Goal: Task Accomplishment & Management: Use online tool/utility

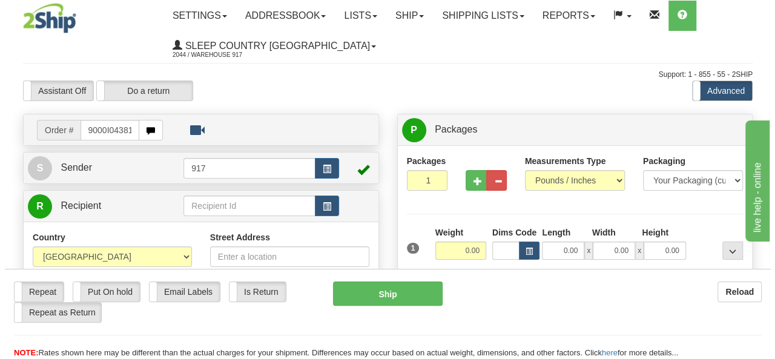
scroll to position [0, 5]
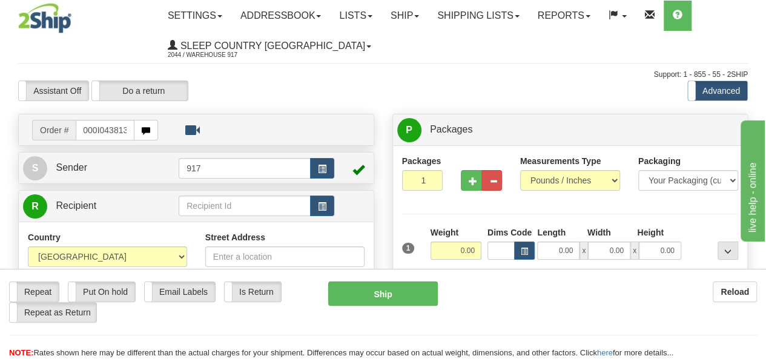
type input "9000I043813"
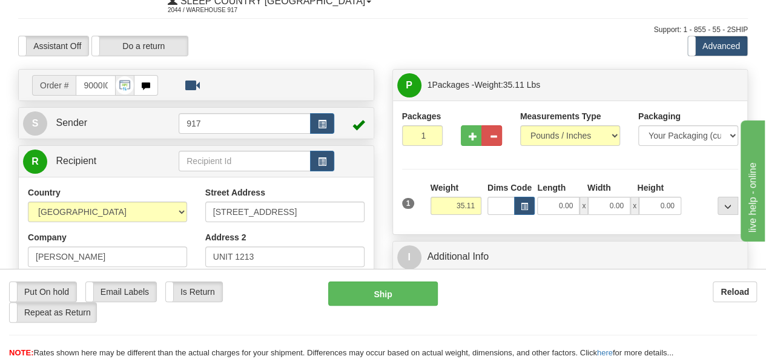
scroll to position [121, 0]
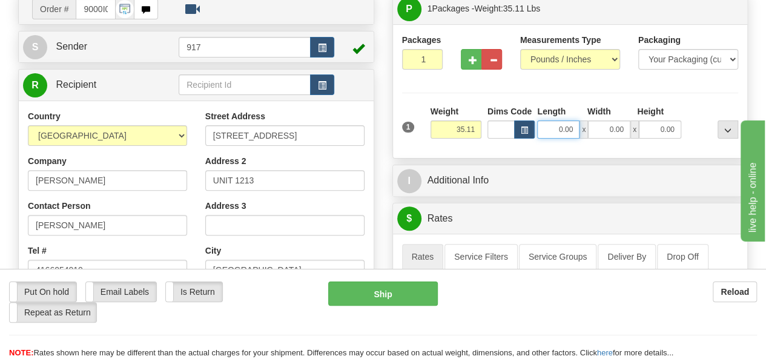
click at [564, 124] on input "0.00" at bounding box center [558, 129] width 42 height 18
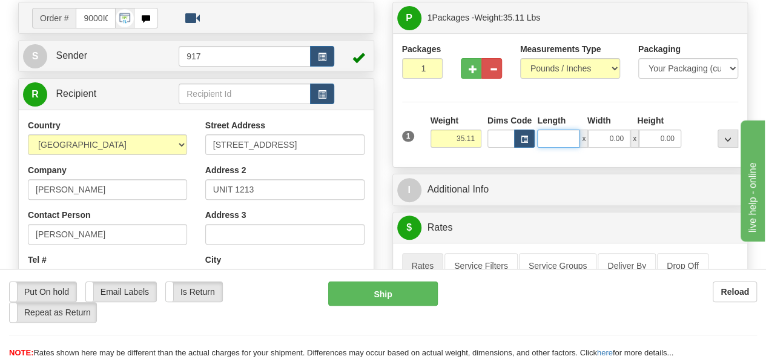
scroll to position [61, 0]
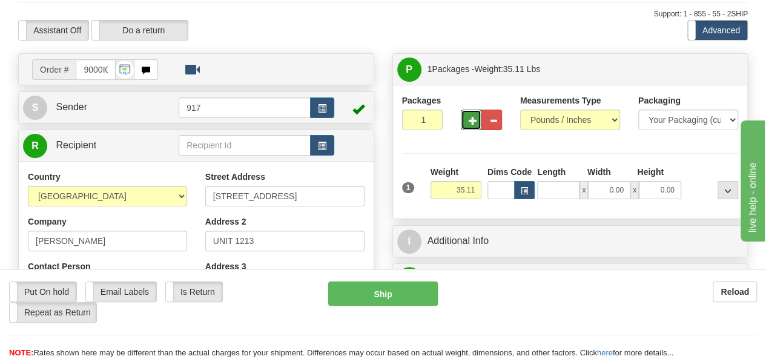
type input "0.00"
click at [473, 117] on span "button" at bounding box center [473, 121] width 8 height 8
type input "2"
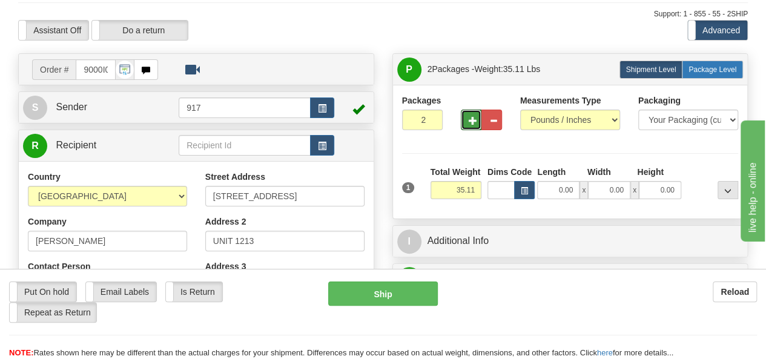
click at [701, 66] on span "Package Level" at bounding box center [712, 69] width 48 height 8
radio input "true"
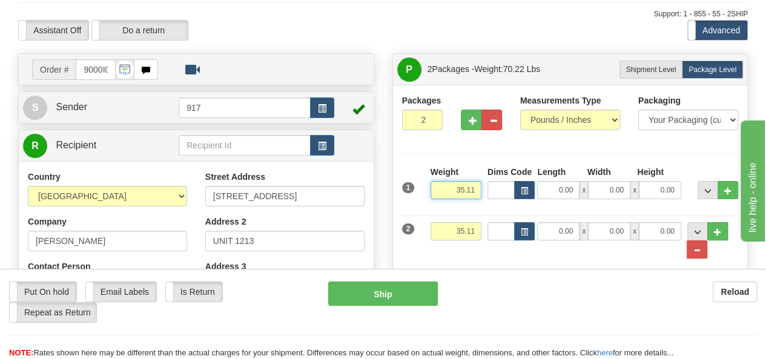
drag, startPoint x: 453, startPoint y: 191, endPoint x: 485, endPoint y: 194, distance: 32.2
click at [485, 194] on div "1 Weight 35.11 Dims Code x x" at bounding box center [570, 187] width 343 height 43
type input "22.00"
drag, startPoint x: 462, startPoint y: 228, endPoint x: 489, endPoint y: 227, distance: 26.0
click at [489, 227] on div "2 Weight 35.11 Dims Code Length Width Height" at bounding box center [570, 234] width 343 height 50
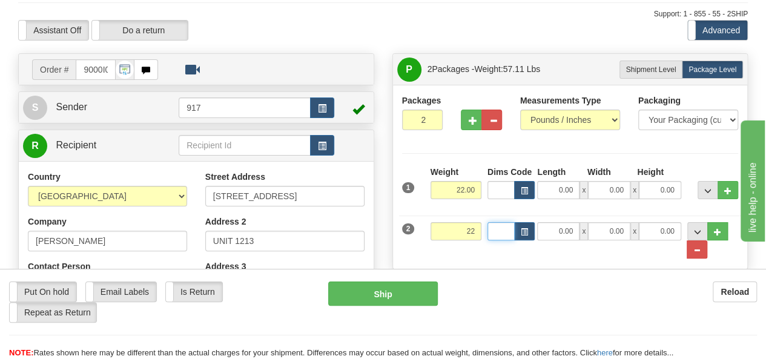
type input "22.00"
click at [690, 124] on select "Your Packaging (customer supplied) Envelope (carrier supplied) Pack (carrier su…" at bounding box center [688, 120] width 100 height 21
click at [558, 186] on input "0.00" at bounding box center [558, 190] width 42 height 18
type input "23.00"
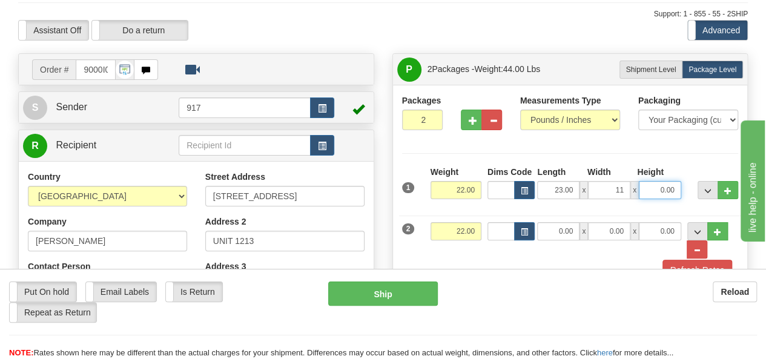
type input "11.00"
click at [551, 229] on input "0.00" at bounding box center [558, 231] width 42 height 18
type input "20.00"
type input "10.00"
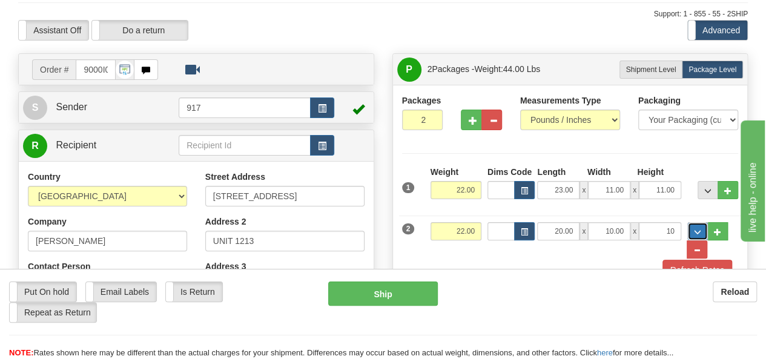
type input "10.00"
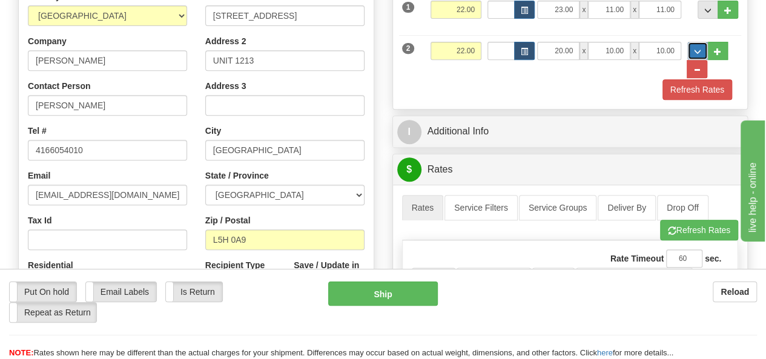
scroll to position [242, 0]
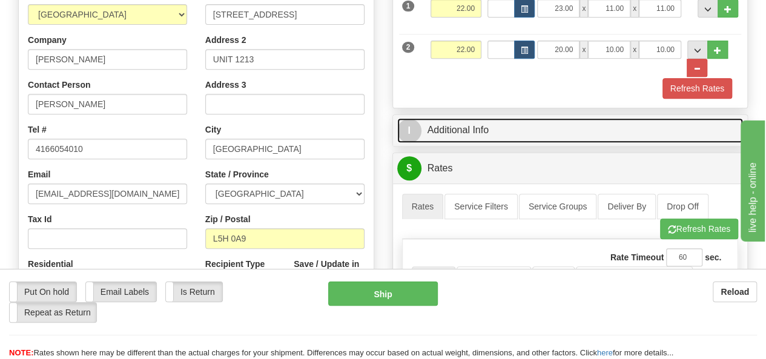
click at [475, 122] on link "I Additional Info" at bounding box center [570, 130] width 346 height 25
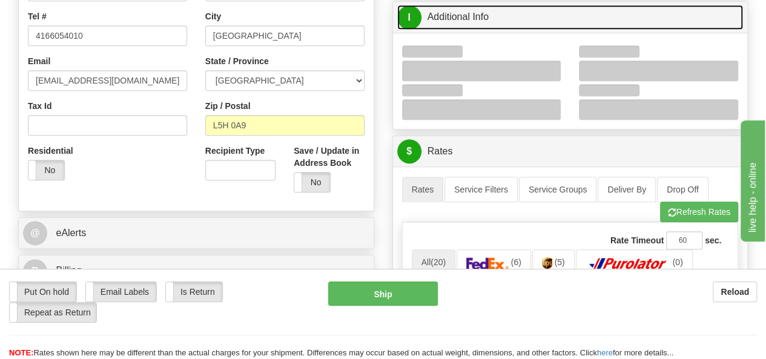
scroll to position [363, 0]
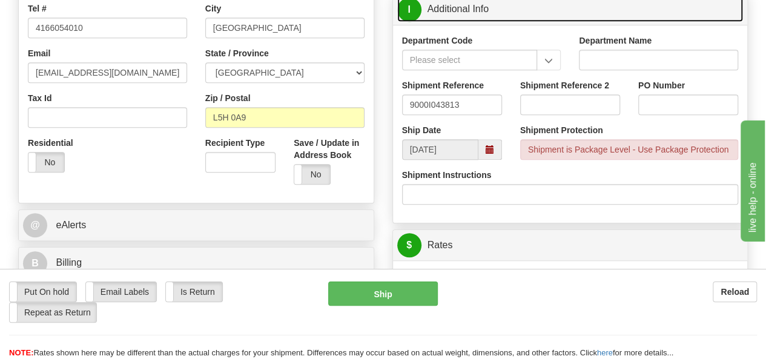
click at [471, 3] on link "I Additional Info" at bounding box center [570, 9] width 346 height 25
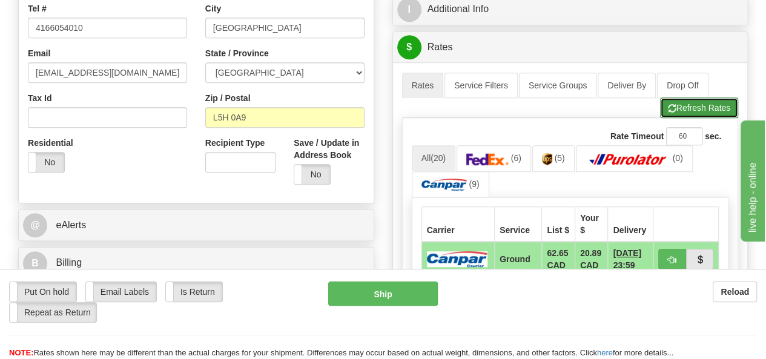
click at [693, 101] on button "Refresh Rates" at bounding box center [699, 107] width 78 height 21
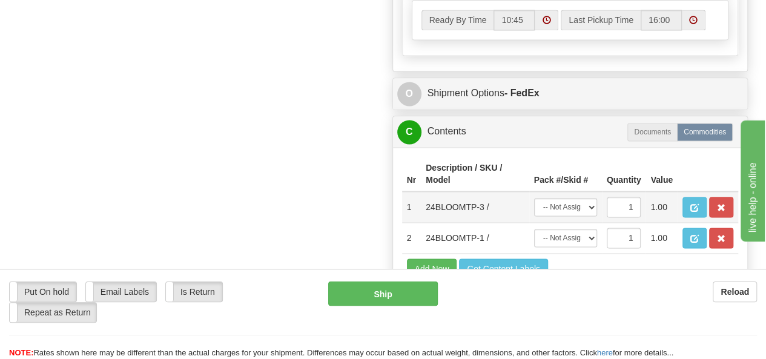
scroll to position [847, 0]
click at [590, 198] on select "-- Not Assigned -- Package 1 Package 2" at bounding box center [565, 207] width 63 height 18
select select "0"
click at [534, 198] on select "-- Not Assigned -- Package 1 Package 2" at bounding box center [565, 207] width 63 height 18
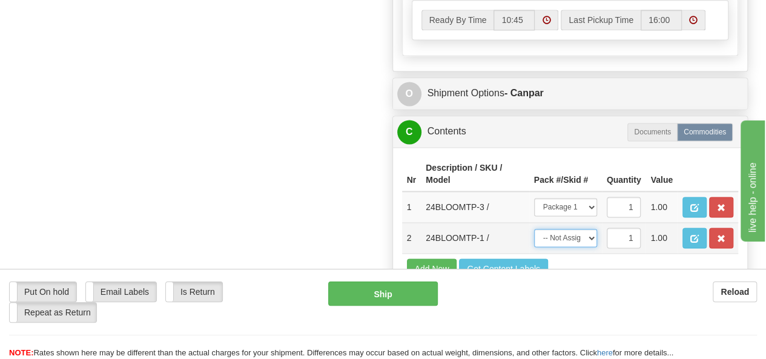
click at [588, 229] on select "-- Not Assigned -- Package 1 Package 2" at bounding box center [565, 238] width 63 height 18
select select "1"
click at [534, 229] on select "-- Not Assigned -- Package 1 Package 2" at bounding box center [565, 238] width 63 height 18
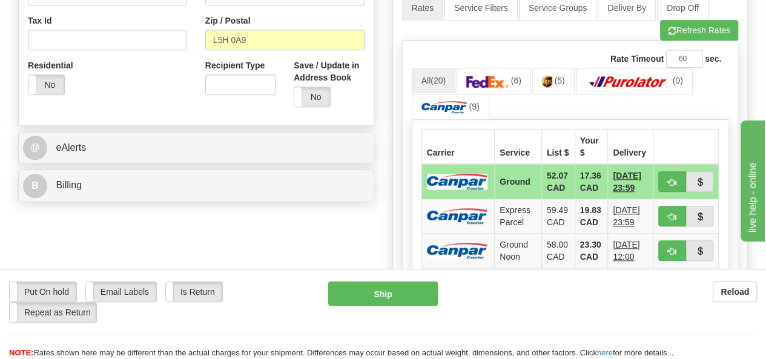
scroll to position [424, 0]
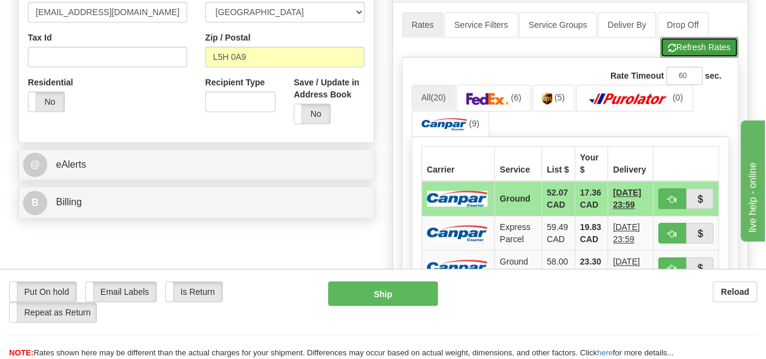
click at [668, 45] on span "button" at bounding box center [672, 48] width 8 height 8
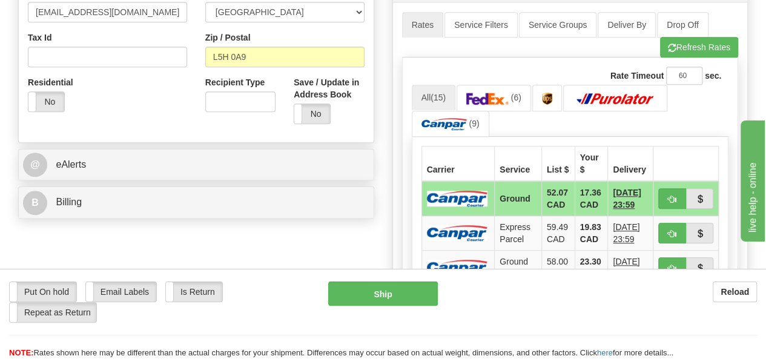
click at [680, 191] on button "button" at bounding box center [672, 198] width 28 height 21
type input "1"
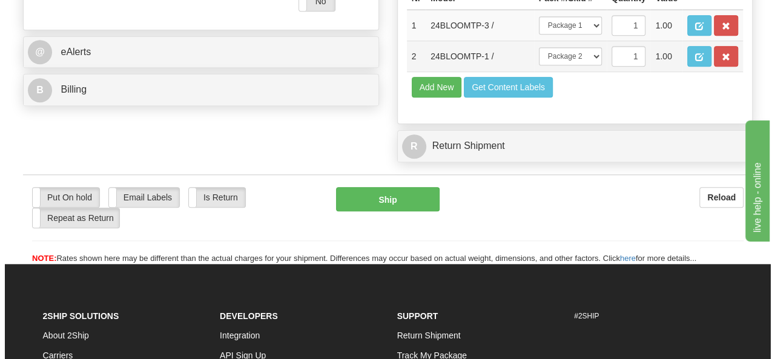
scroll to position [545, 0]
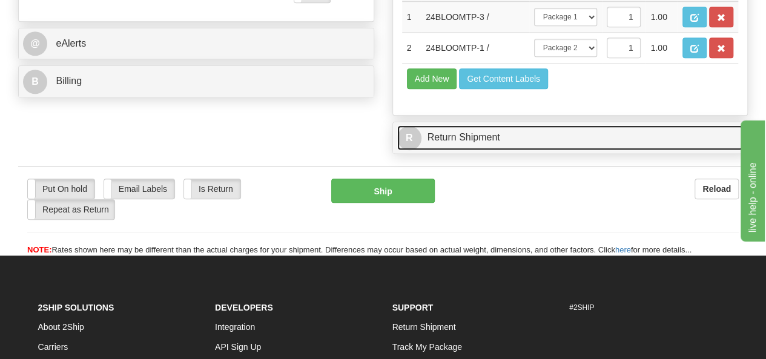
click at [550, 150] on link "R Return Shipment" at bounding box center [570, 137] width 346 height 25
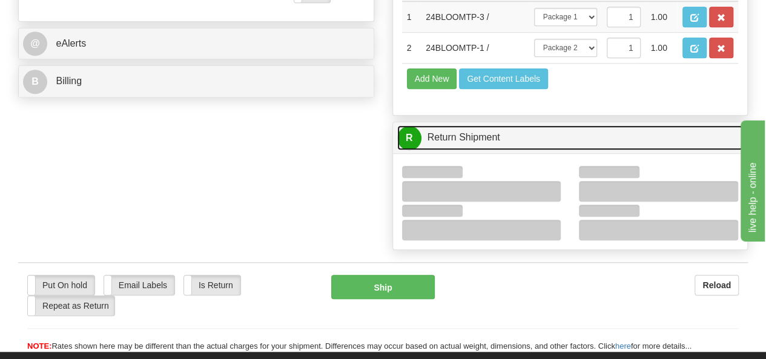
click at [550, 150] on link "R Return Shipment" at bounding box center [570, 137] width 346 height 25
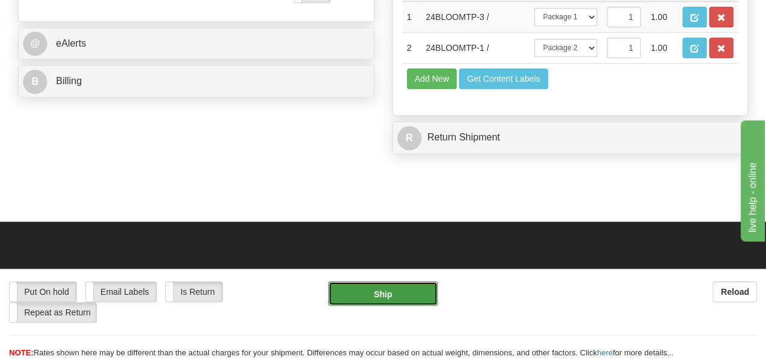
click at [404, 292] on button "Ship" at bounding box center [383, 293] width 110 height 24
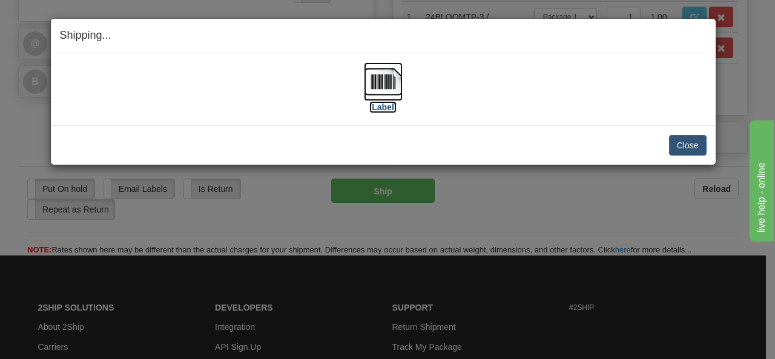
click at [392, 85] on img at bounding box center [383, 81] width 39 height 39
click at [385, 88] on img at bounding box center [383, 81] width 39 height 39
click at [675, 136] on button "Close" at bounding box center [688, 145] width 38 height 21
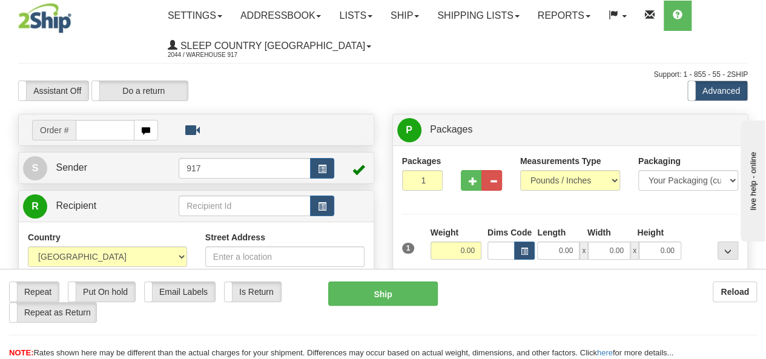
click at [105, 136] on input "text" at bounding box center [105, 130] width 59 height 21
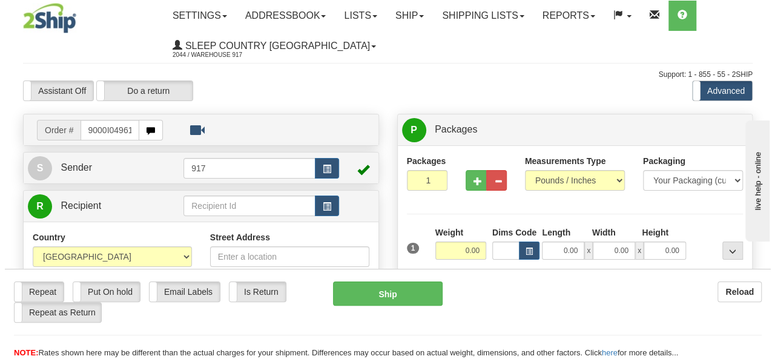
scroll to position [0, 5]
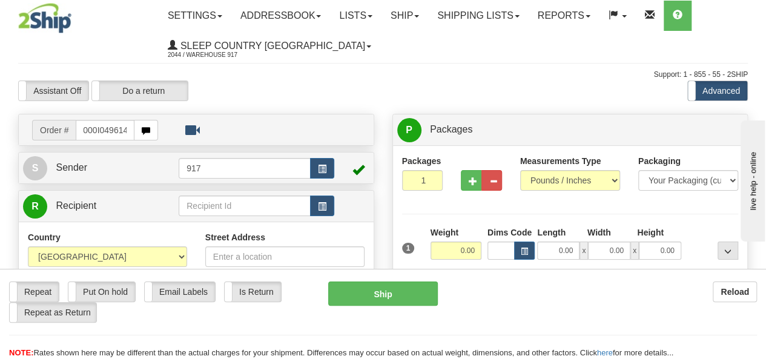
type input "9000I049614"
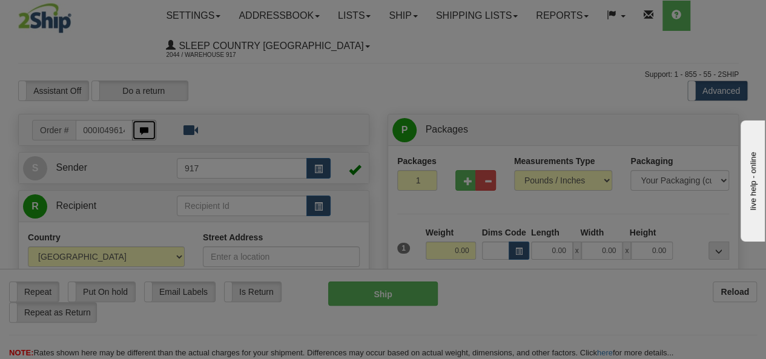
scroll to position [0, 0]
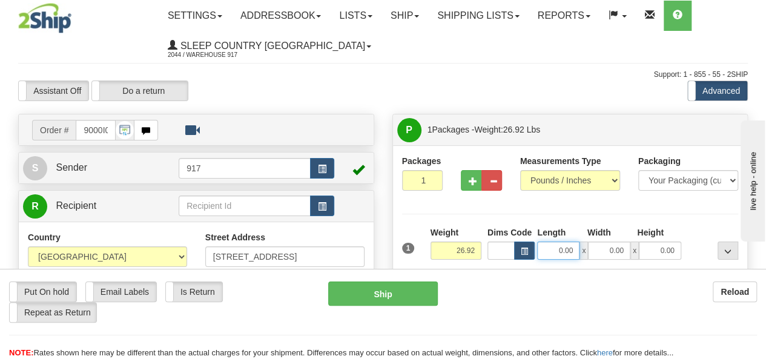
click at [553, 245] on input "0.00" at bounding box center [558, 251] width 42 height 18
type input "23.00"
type input "12.00"
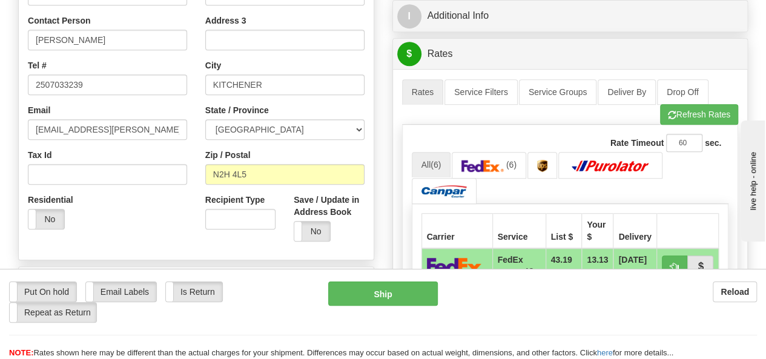
scroll to position [363, 0]
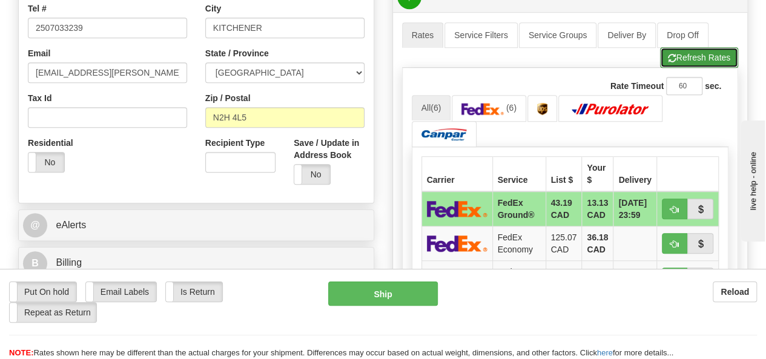
type input "12.00"
click at [668, 56] on span "button" at bounding box center [672, 58] width 8 height 8
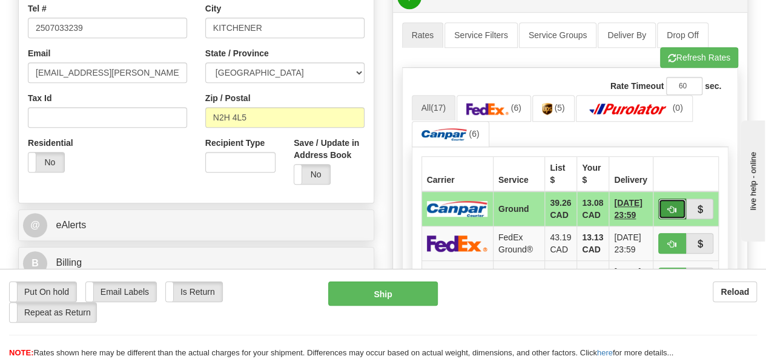
click at [679, 204] on button "button" at bounding box center [672, 209] width 28 height 21
type input "1"
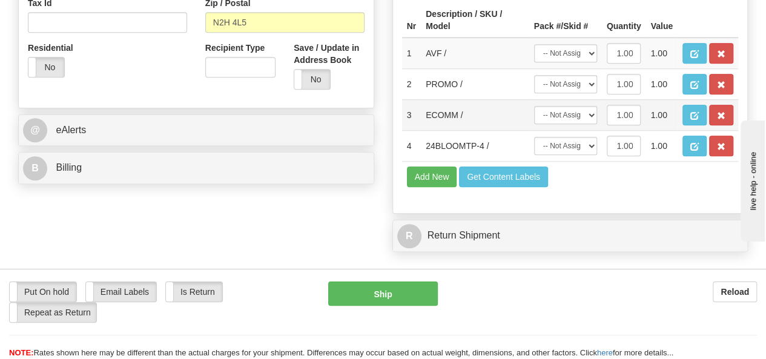
scroll to position [484, 0]
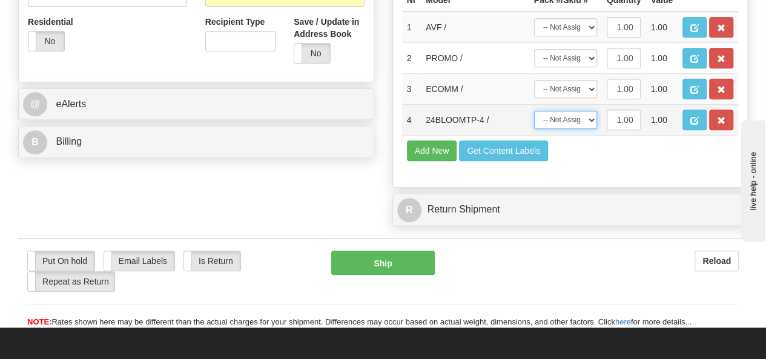
click at [591, 129] on select "-- Not Assigned -- Package 1" at bounding box center [565, 120] width 63 height 18
select select "0"
click at [534, 129] on select "-- Not Assigned -- Package 1" at bounding box center [565, 120] width 63 height 18
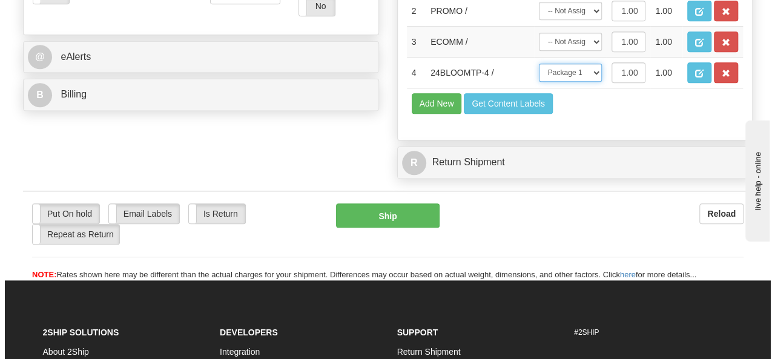
scroll to position [545, 0]
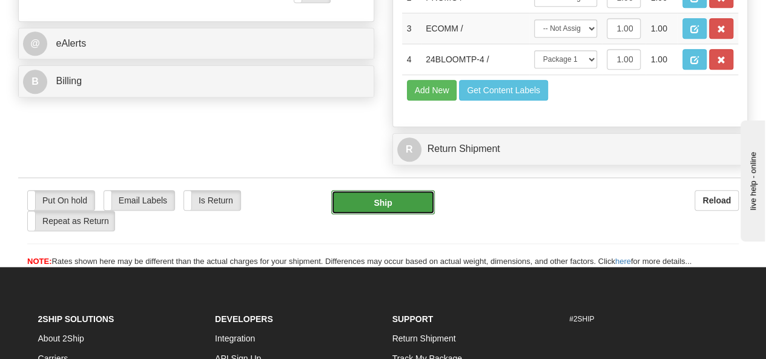
click at [412, 214] on button "Ship" at bounding box center [383, 202] width 104 height 24
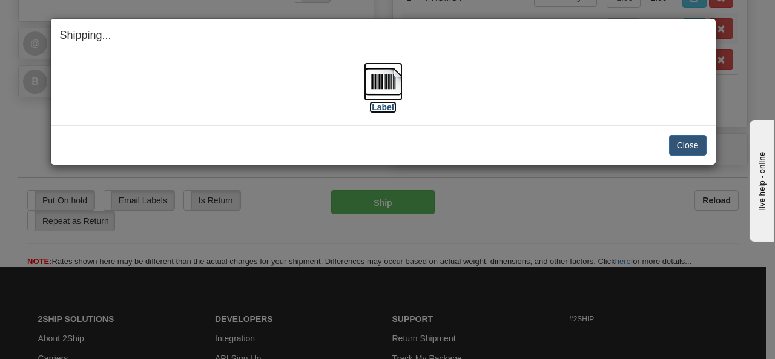
click at [378, 84] on img at bounding box center [383, 81] width 39 height 39
click at [380, 82] on img at bounding box center [383, 81] width 39 height 39
drag, startPoint x: 692, startPoint y: 142, endPoint x: 683, endPoint y: 137, distance: 10.0
click at [693, 142] on button "Close" at bounding box center [688, 145] width 38 height 21
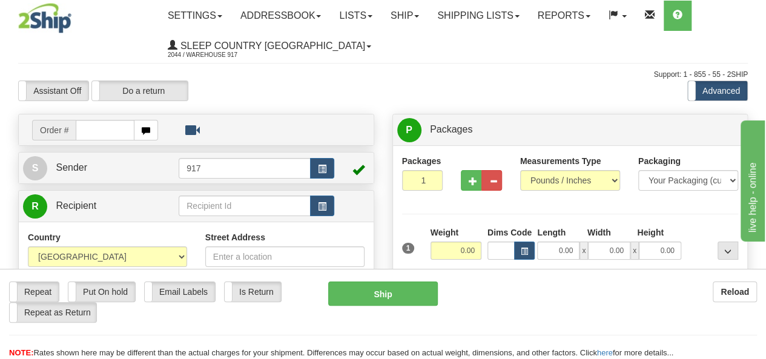
click at [94, 128] on input "text" at bounding box center [105, 130] width 59 height 21
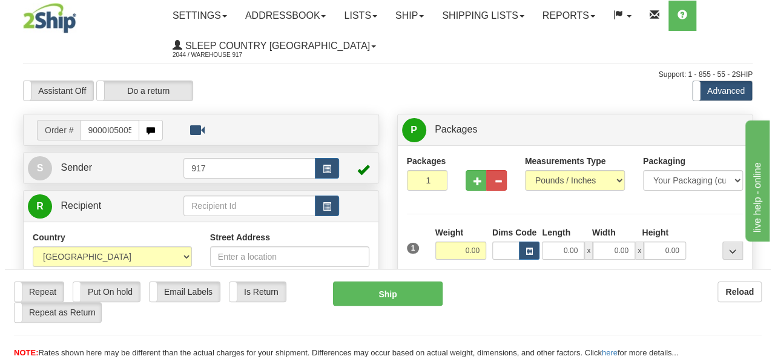
scroll to position [0, 5]
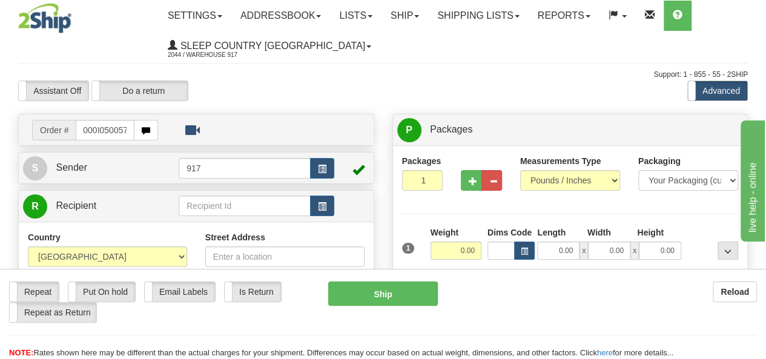
type input "9000I050057"
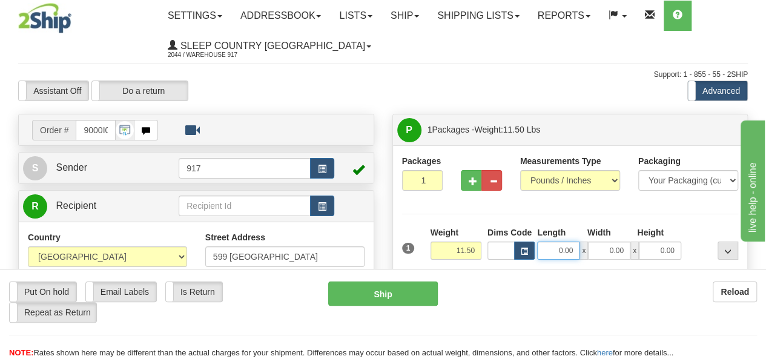
click at [559, 251] on input "0.00" at bounding box center [558, 251] width 42 height 18
type input "13.00"
type input "10.00"
type input "9.00"
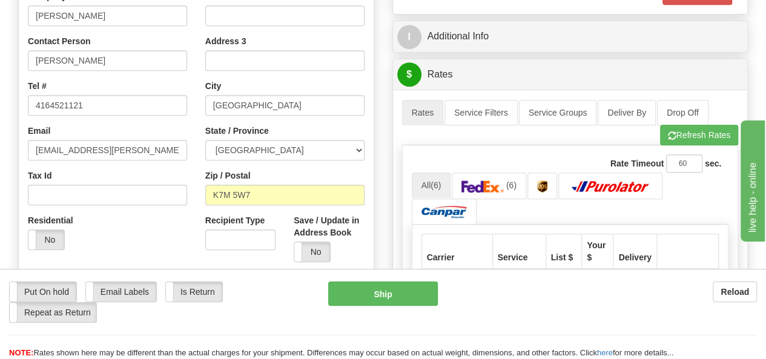
scroll to position [303, 0]
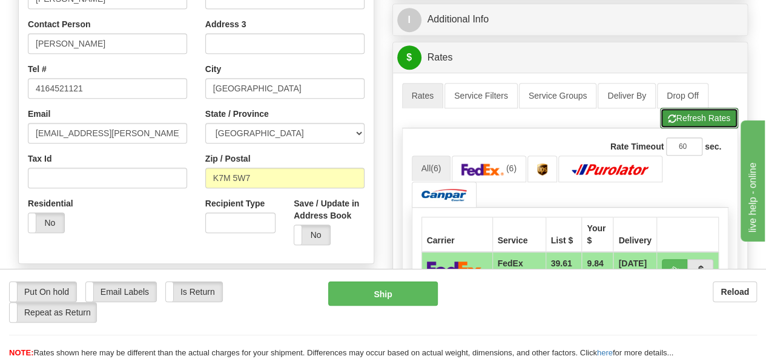
click at [711, 115] on button "Refresh Rates" at bounding box center [699, 118] width 78 height 21
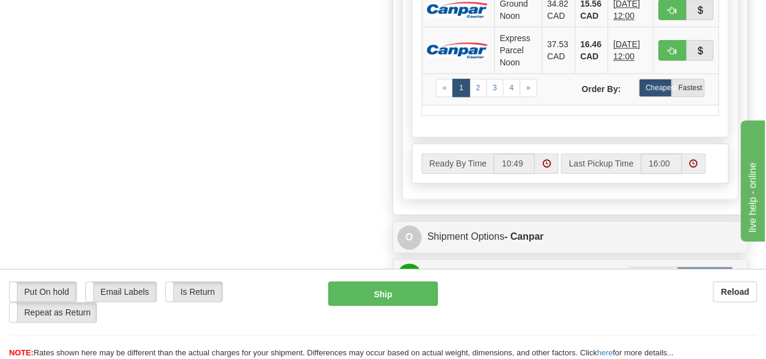
scroll to position [847, 0]
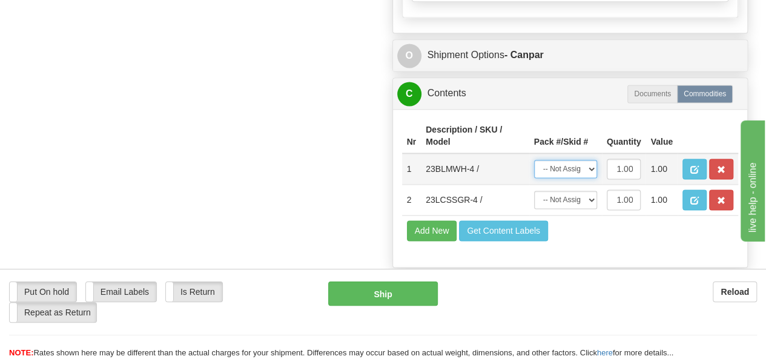
click at [584, 162] on select "-- Not Assigned -- Package 1" at bounding box center [565, 169] width 63 height 18
select select "0"
click at [534, 160] on select "-- Not Assigned -- Package 1" at bounding box center [565, 169] width 63 height 18
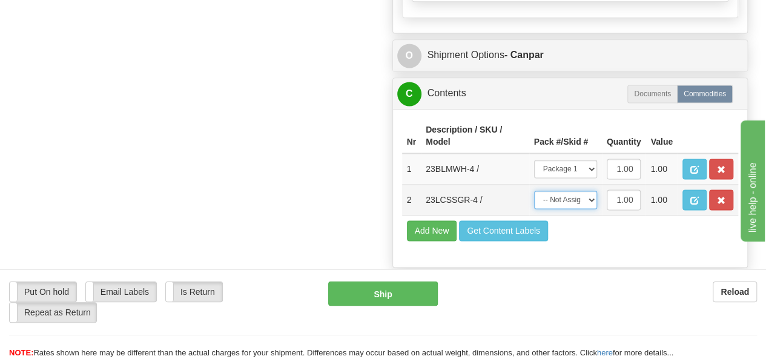
click at [579, 191] on select "-- Not Assigned -- Package 1" at bounding box center [565, 200] width 63 height 18
select select "0"
click at [534, 191] on select "-- Not Assigned -- Package 1" at bounding box center [565, 200] width 63 height 18
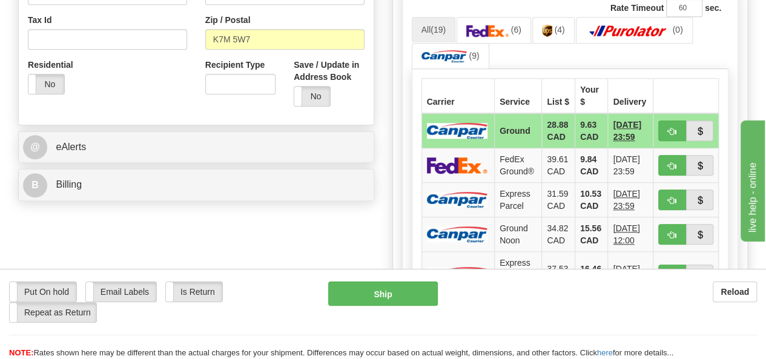
scroll to position [424, 0]
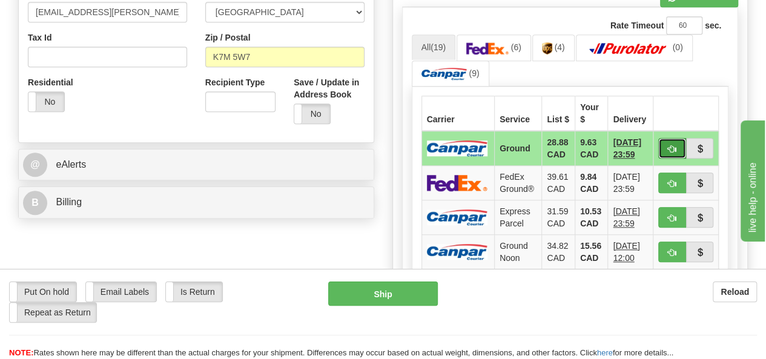
click at [673, 145] on span "button" at bounding box center [672, 149] width 8 height 8
type input "1"
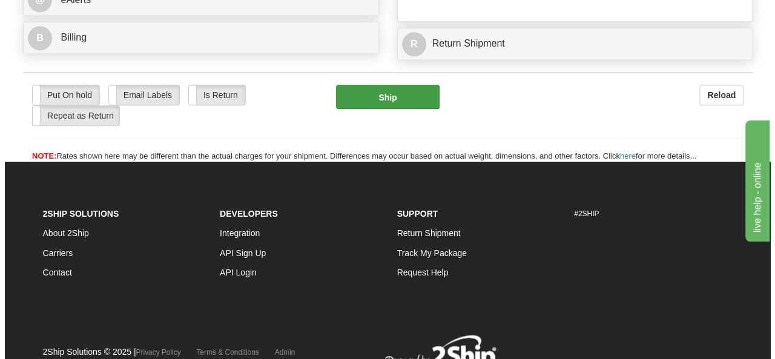
scroll to position [605, 0]
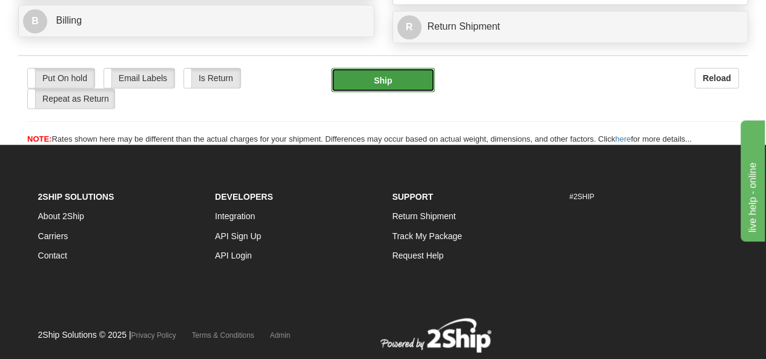
click at [418, 92] on button "Ship" at bounding box center [383, 80] width 104 height 24
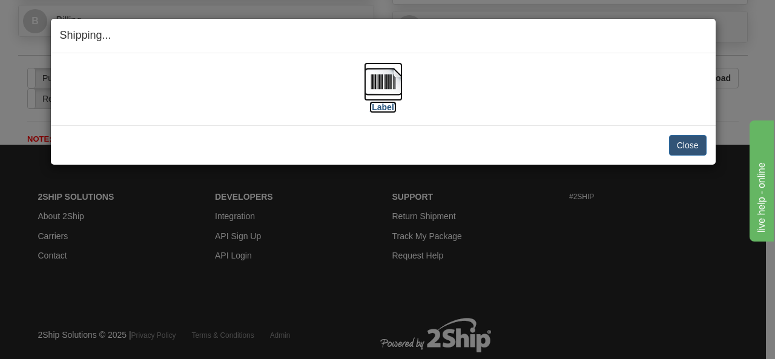
click at [385, 83] on img at bounding box center [383, 81] width 39 height 39
click at [681, 142] on button "Close" at bounding box center [688, 145] width 38 height 21
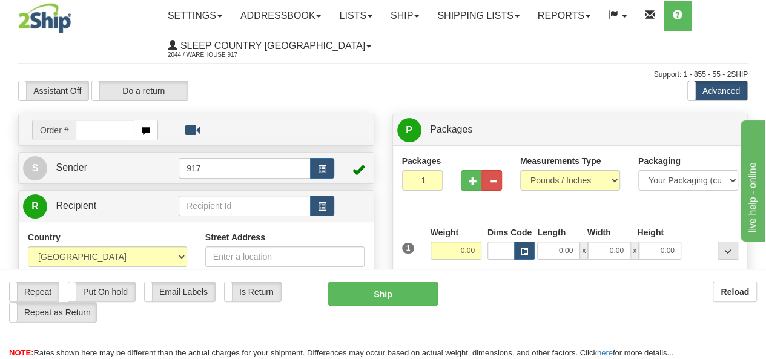
click at [98, 129] on input "text" at bounding box center [105, 130] width 59 height 21
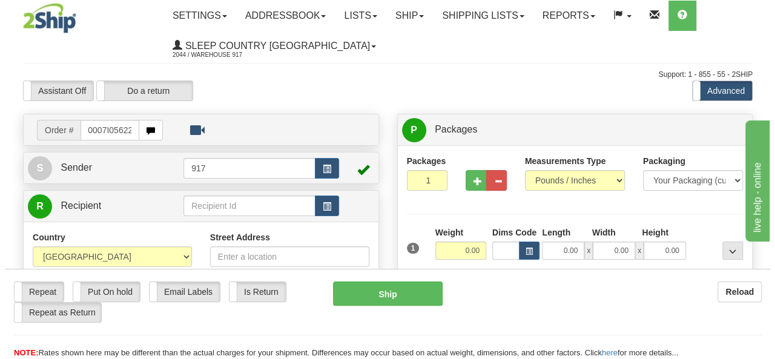
scroll to position [0, 10]
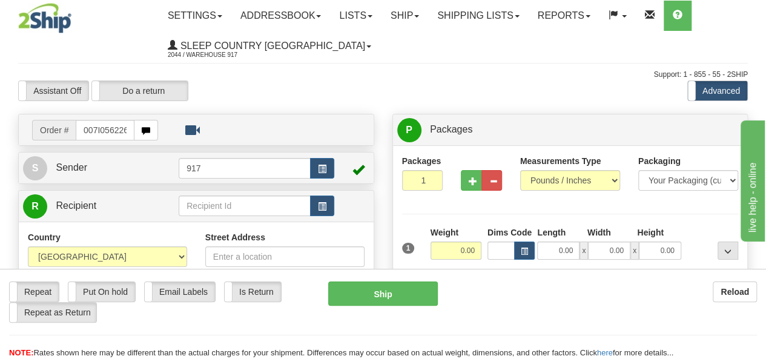
type input "90007I056226"
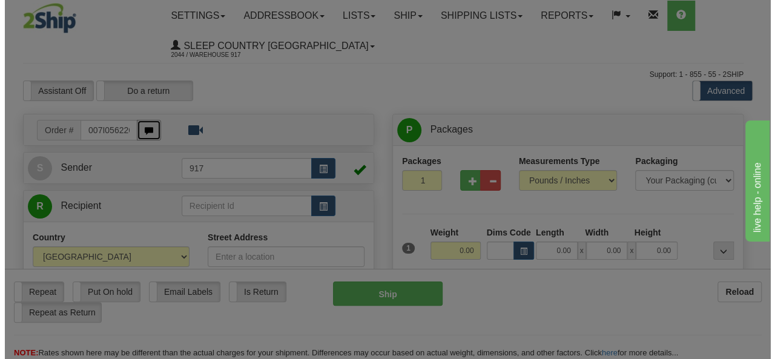
scroll to position [0, 0]
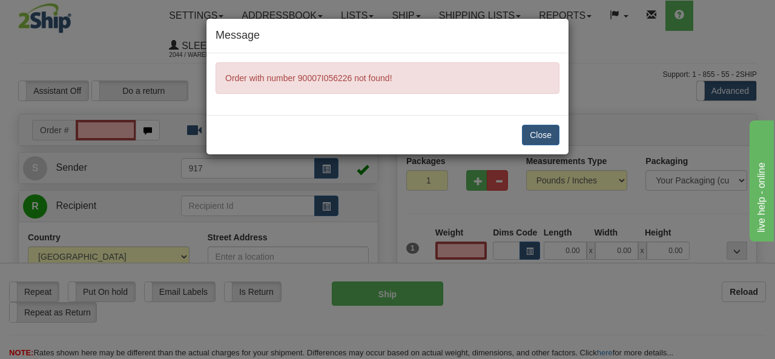
type input "0.00"
click at [536, 127] on button "Close" at bounding box center [541, 135] width 38 height 21
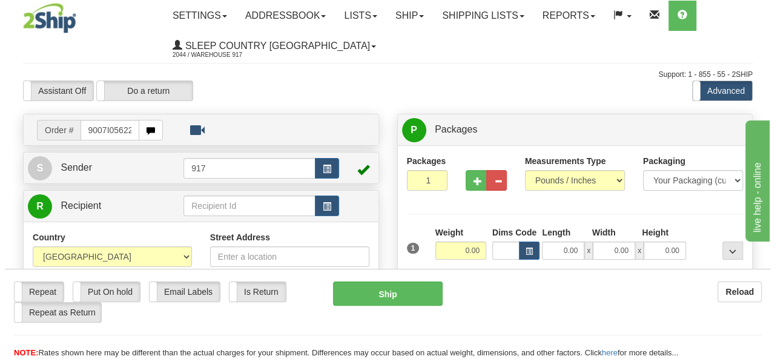
scroll to position [0, 5]
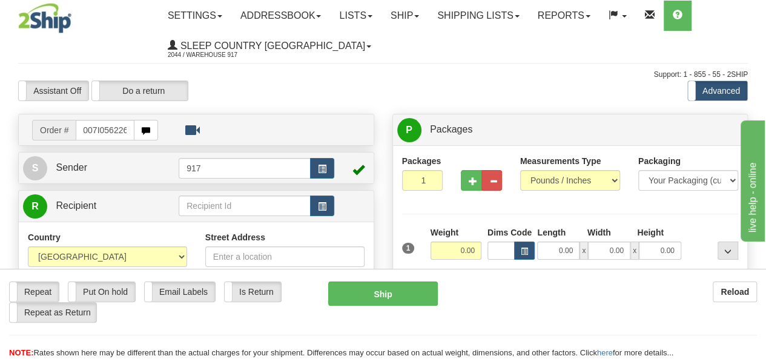
type input "9007I056226"
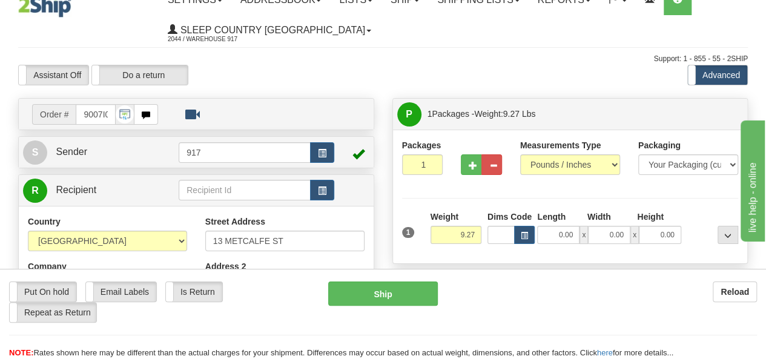
scroll to position [61, 0]
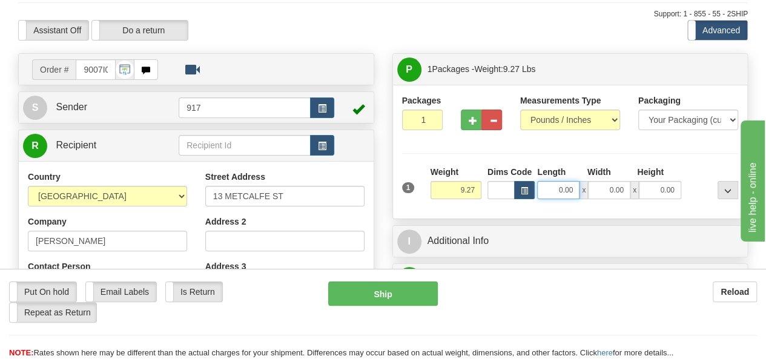
click at [566, 191] on input "0.00" at bounding box center [558, 190] width 42 height 18
type input "25.00"
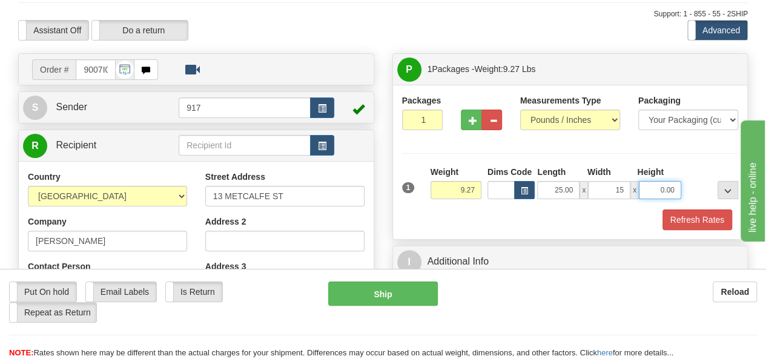
type input "15.00"
type input "2"
type input "12.00"
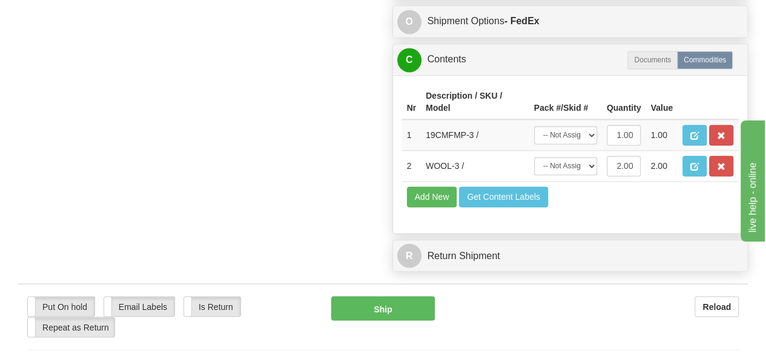
scroll to position [908, 0]
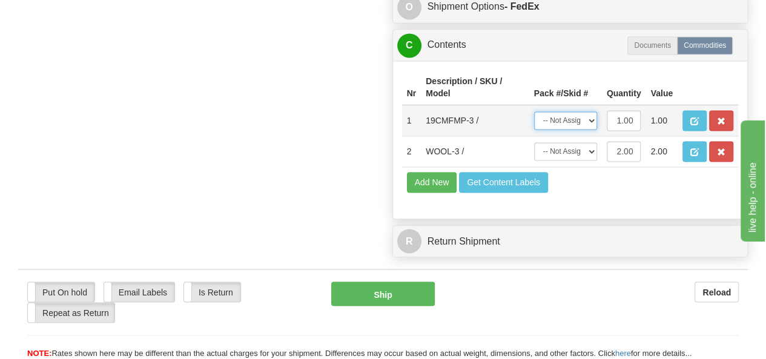
click at [591, 111] on select "-- Not Assigned -- Package 1" at bounding box center [565, 120] width 63 height 18
select select "0"
click at [534, 111] on select "-- Not Assigned -- Package 1" at bounding box center [565, 120] width 63 height 18
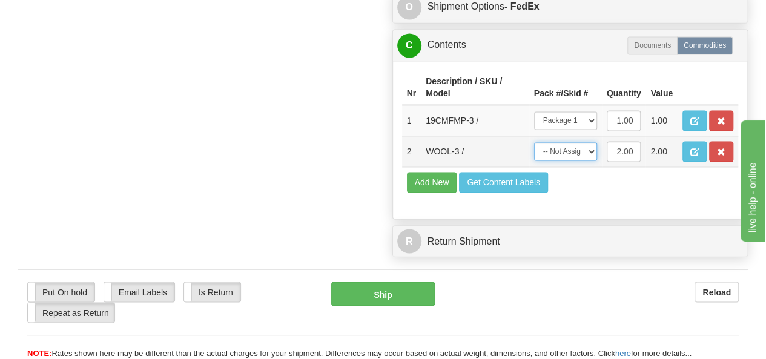
click at [573, 142] on select "-- Not Assigned -- Package 1" at bounding box center [565, 151] width 63 height 18
select select "0"
click at [534, 142] on select "-- Not Assigned -- Package 1" at bounding box center [565, 151] width 63 height 18
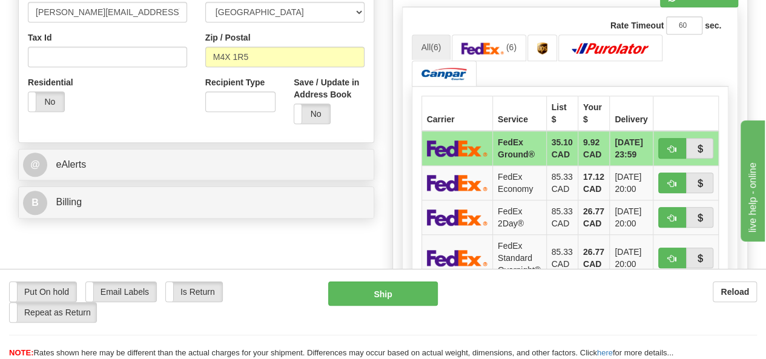
scroll to position [363, 0]
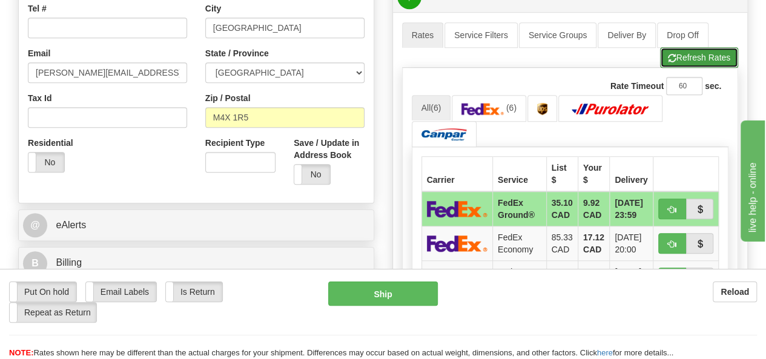
click at [680, 60] on button "Refresh Rates" at bounding box center [699, 57] width 78 height 21
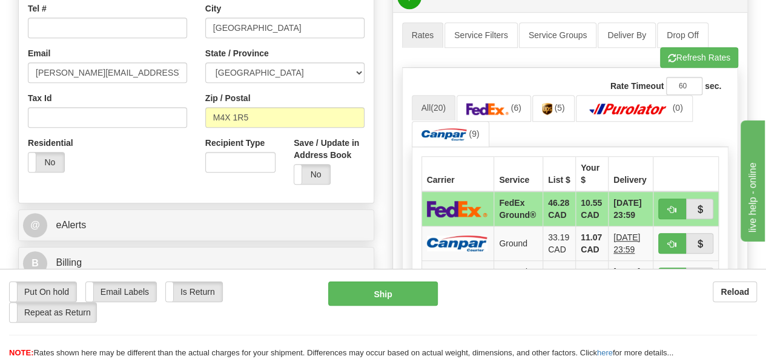
scroll to position [424, 0]
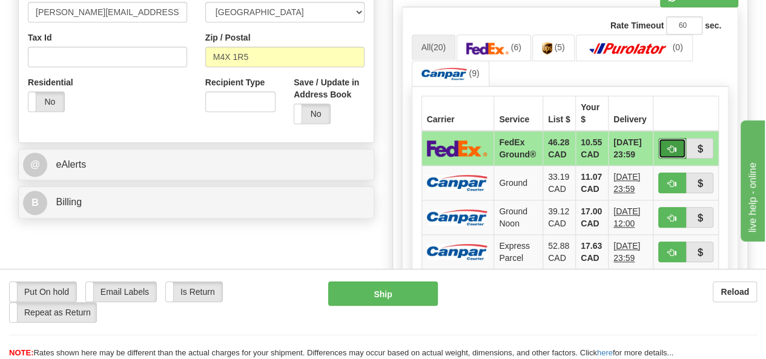
drag, startPoint x: 671, startPoint y: 142, endPoint x: 668, endPoint y: 134, distance: 8.1
click at [671, 145] on span "button" at bounding box center [672, 149] width 8 height 8
type input "92"
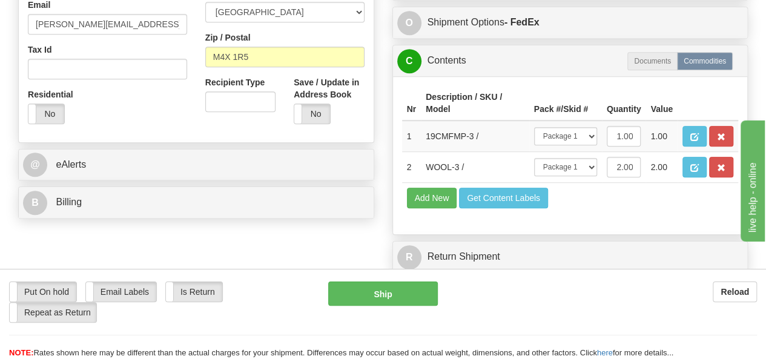
scroll to position [436, 0]
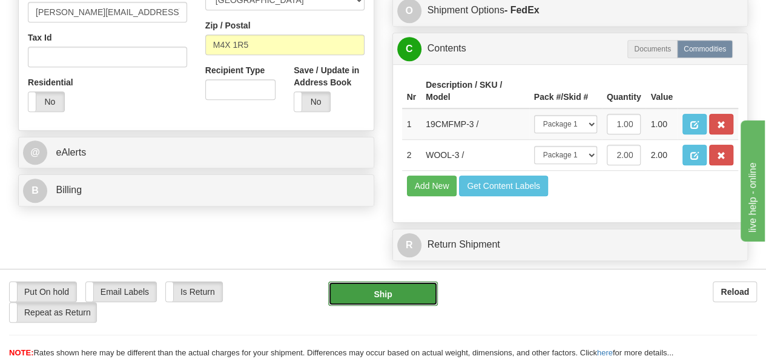
click at [392, 294] on button "Ship" at bounding box center [383, 293] width 110 height 24
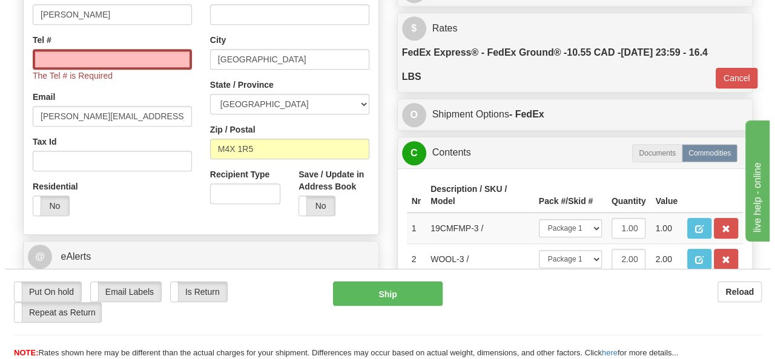
scroll to position [315, 0]
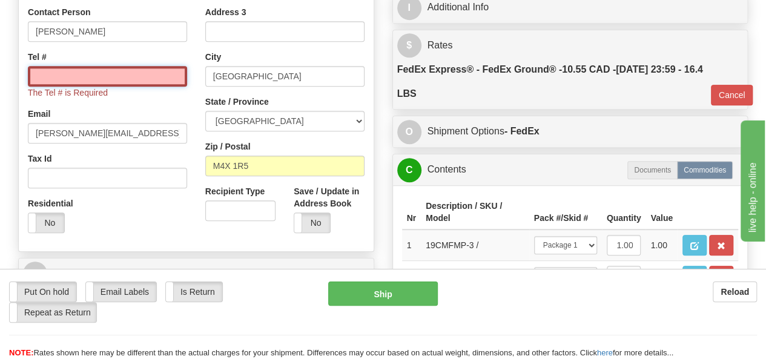
click at [131, 67] on input "Tel #" at bounding box center [107, 76] width 159 height 21
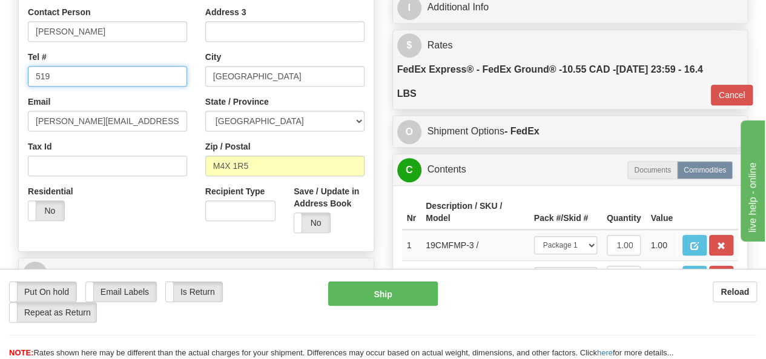
type input "5197711539"
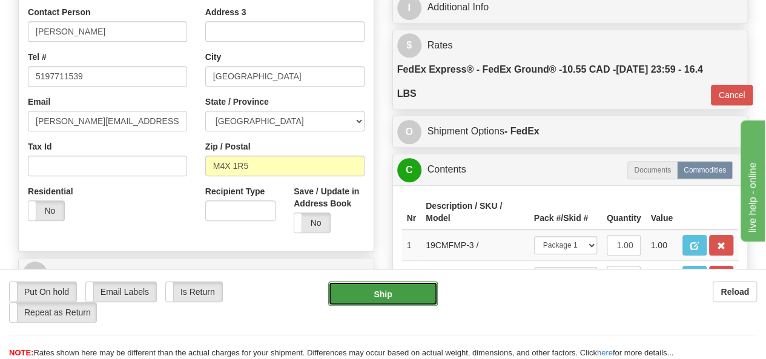
click at [394, 295] on button "Ship" at bounding box center [383, 293] width 110 height 24
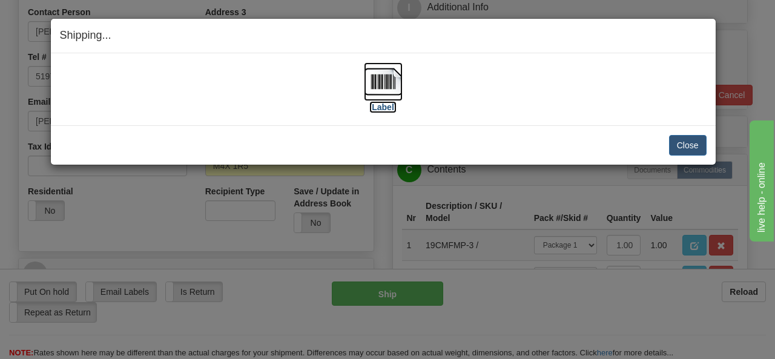
click at [380, 87] on img at bounding box center [383, 81] width 39 height 39
click at [680, 140] on button "Close" at bounding box center [688, 145] width 38 height 21
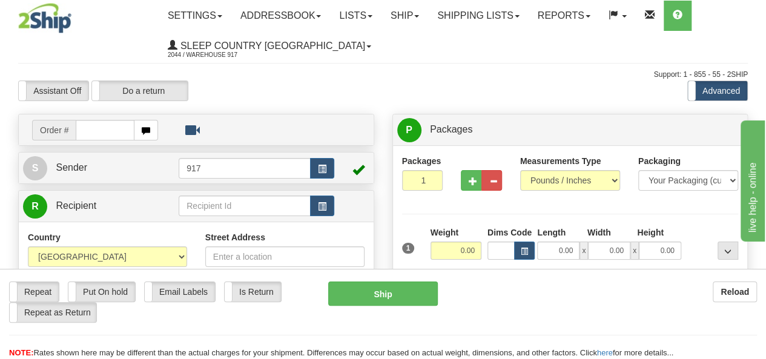
click at [121, 126] on input "text" at bounding box center [105, 130] width 59 height 21
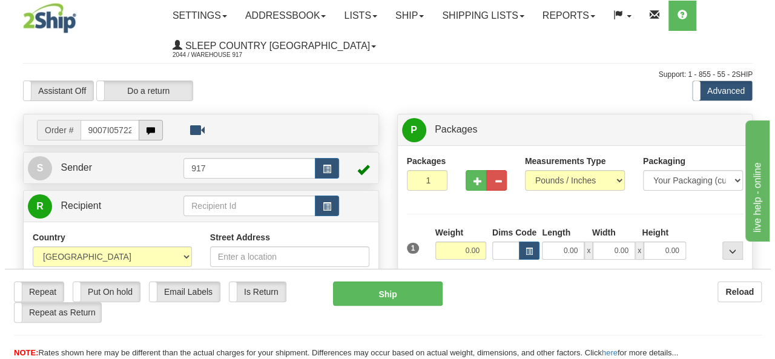
scroll to position [0, 5]
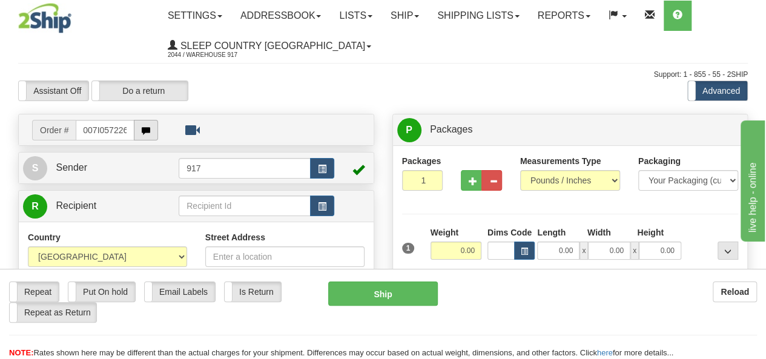
type input "9007I057226"
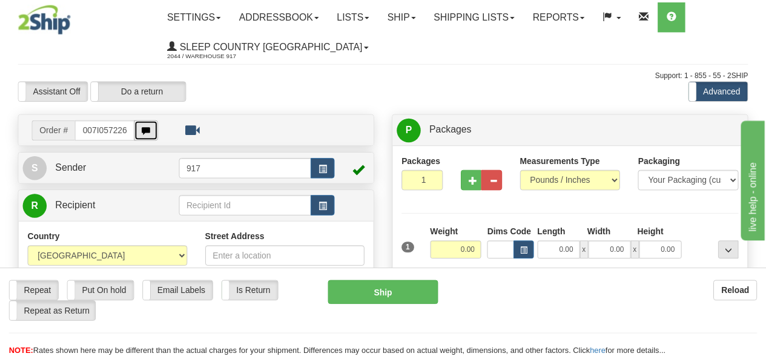
scroll to position [0, 0]
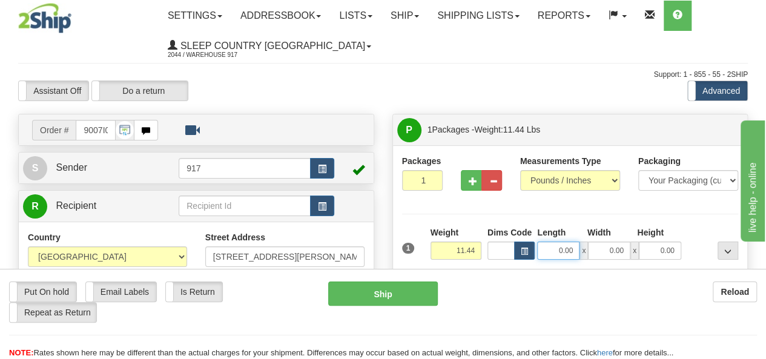
click at [556, 248] on input "0.00" at bounding box center [558, 251] width 42 height 18
type input "16.00"
drag, startPoint x: 611, startPoint y: 250, endPoint x: 657, endPoint y: 249, distance: 46.0
click at [657, 249] on div "16.00 x 61.00 x 0.00" at bounding box center [608, 251] width 143 height 18
type input "16.00"
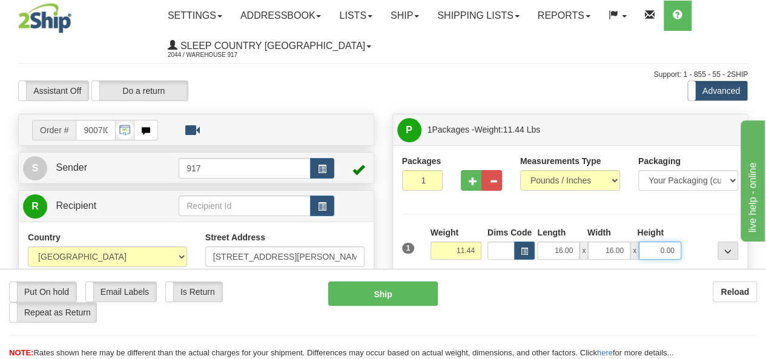
click at [670, 242] on input "0.00" at bounding box center [660, 251] width 42 height 18
type input "12.00"
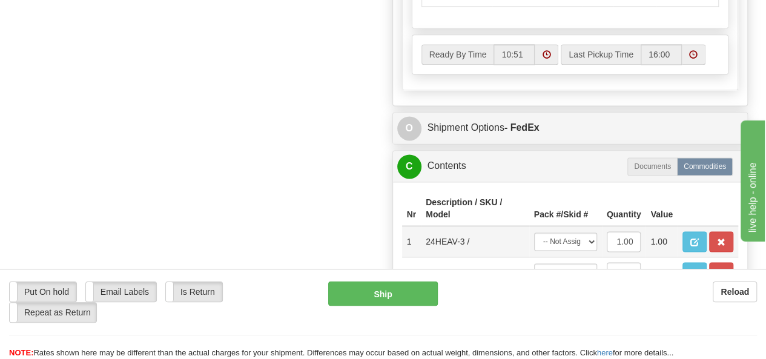
scroll to position [847, 0]
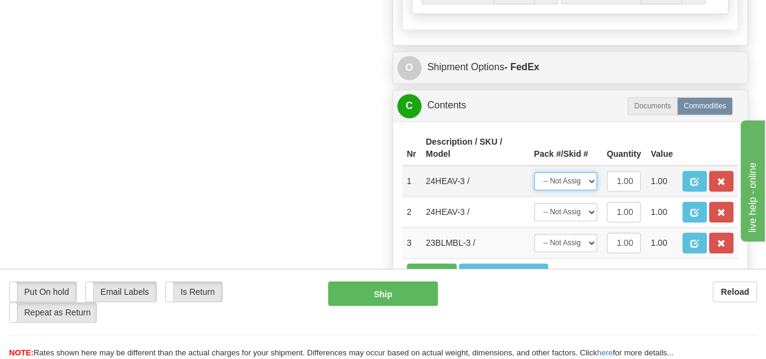
click at [590, 176] on select "-- Not Assigned -- Package 1" at bounding box center [565, 181] width 63 height 18
select select "0"
click at [534, 172] on select "-- Not Assigned -- Package 1" at bounding box center [565, 181] width 63 height 18
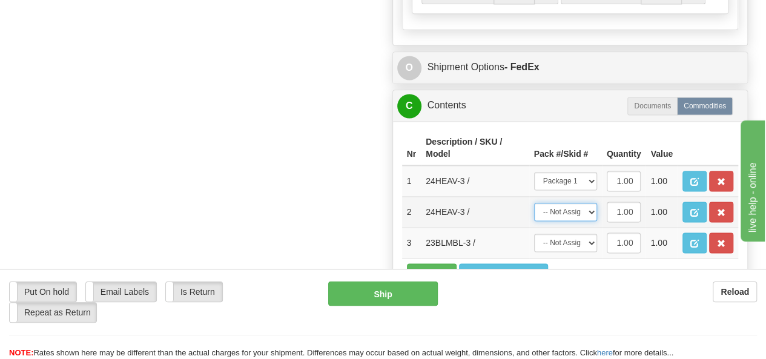
click at [578, 208] on select "-- Not Assigned -- Package 1" at bounding box center [565, 212] width 63 height 18
select select "0"
click at [534, 203] on select "-- Not Assigned -- Package 1" at bounding box center [565, 212] width 63 height 18
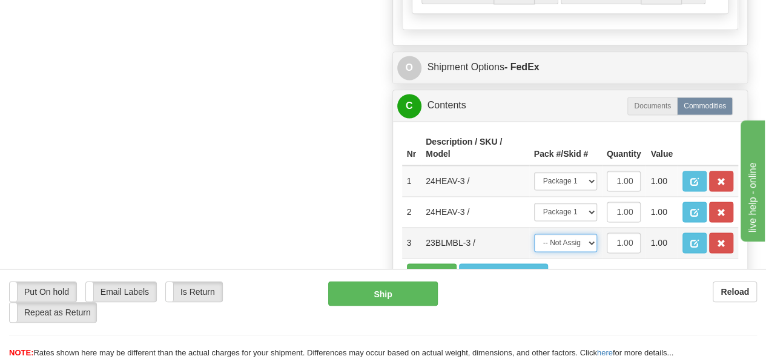
click at [562, 235] on select "-- Not Assigned -- Package 1" at bounding box center [565, 243] width 63 height 18
select select "0"
click at [534, 234] on select "-- Not Assigned -- Package 1" at bounding box center [565, 243] width 63 height 18
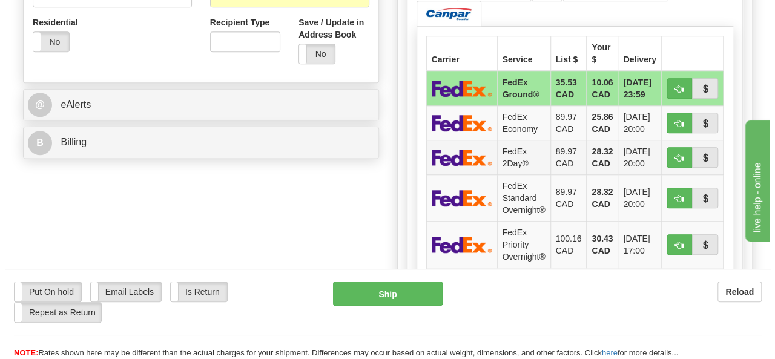
scroll to position [363, 0]
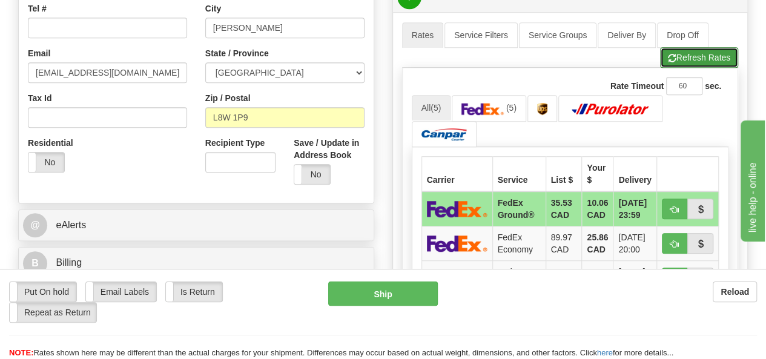
click at [686, 53] on button "Refresh Rates" at bounding box center [699, 57] width 78 height 21
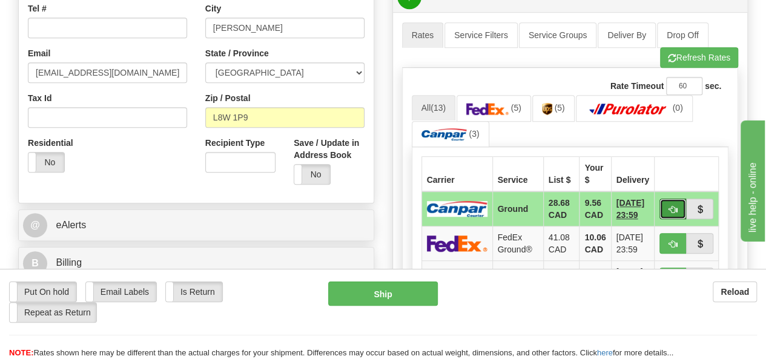
click at [679, 199] on button "button" at bounding box center [672, 209] width 27 height 21
type input "1"
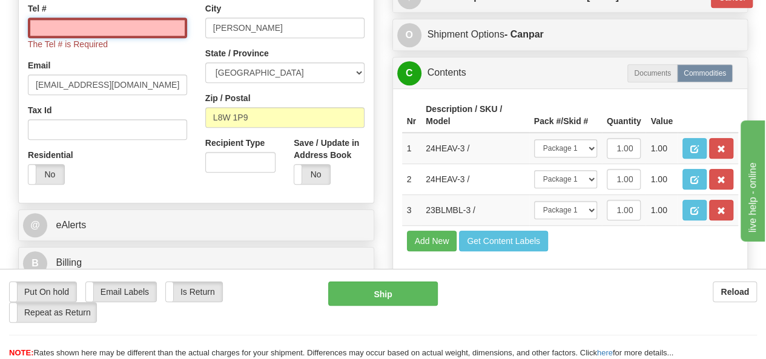
click at [97, 26] on input "Tel #" at bounding box center [107, 28] width 159 height 21
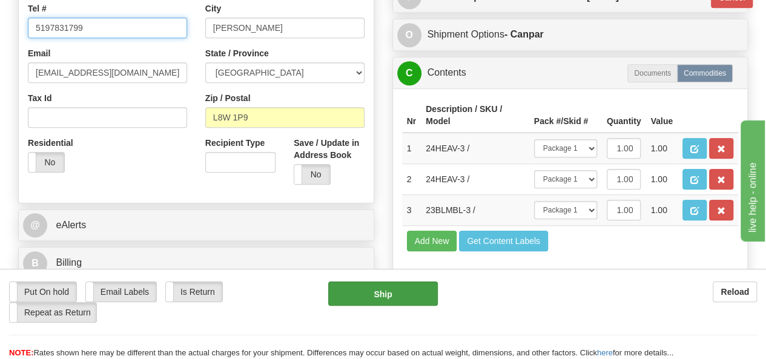
type input "5197831799"
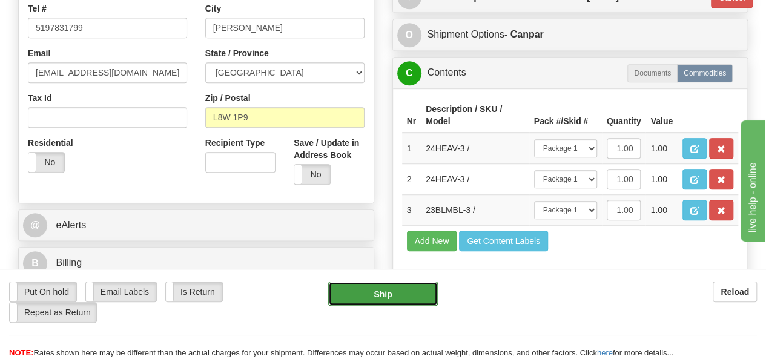
click at [397, 294] on button "Ship" at bounding box center [383, 293] width 110 height 24
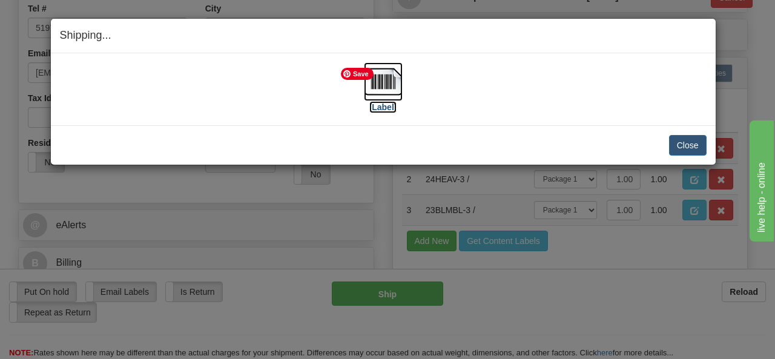
click at [392, 79] on img at bounding box center [383, 81] width 39 height 39
